Goal: Task Accomplishment & Management: Manage account settings

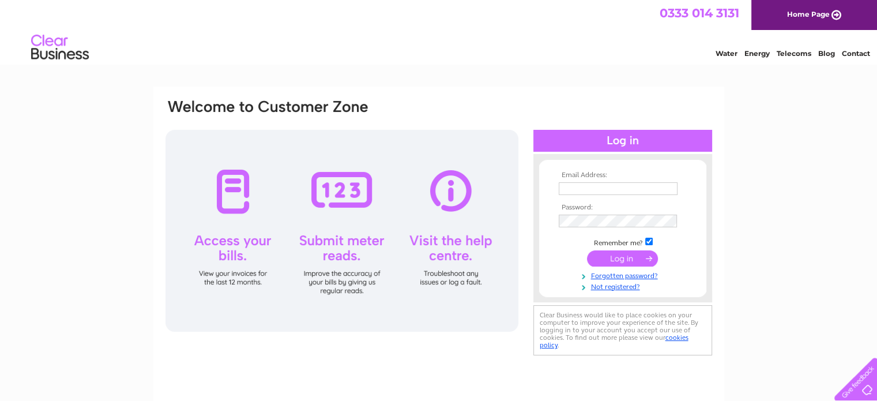
type input "[EMAIL_ADDRESS][DOMAIN_NAME]"
click at [620, 252] on input "submit" at bounding box center [622, 258] width 71 height 16
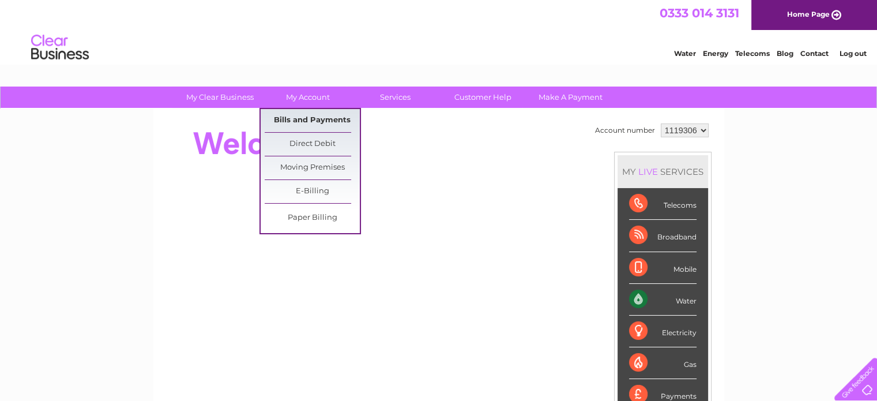
click at [320, 117] on link "Bills and Payments" at bounding box center [312, 120] width 95 height 23
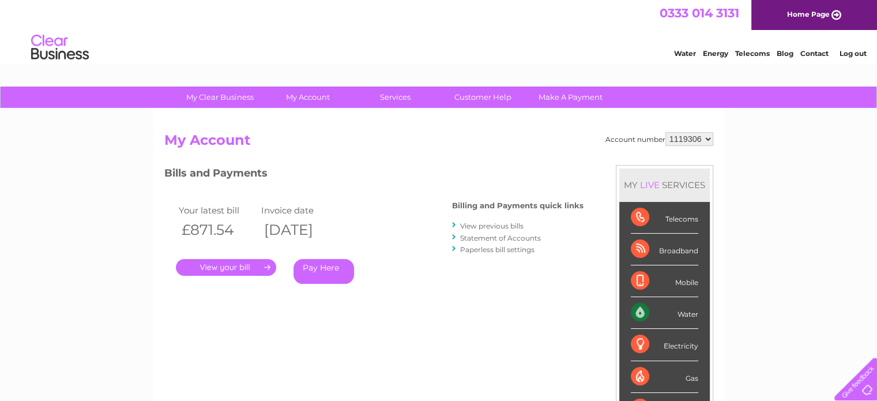
click at [241, 270] on link "." at bounding box center [226, 267] width 100 height 17
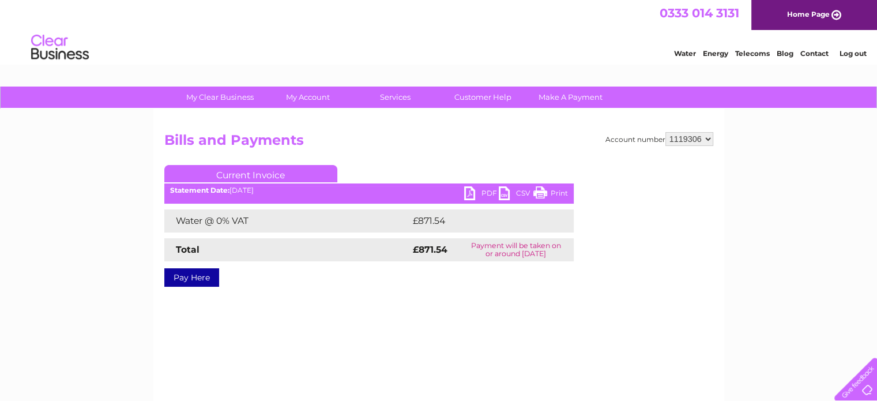
click at [471, 191] on link "PDF" at bounding box center [481, 194] width 35 height 17
